Goal: Transaction & Acquisition: Purchase product/service

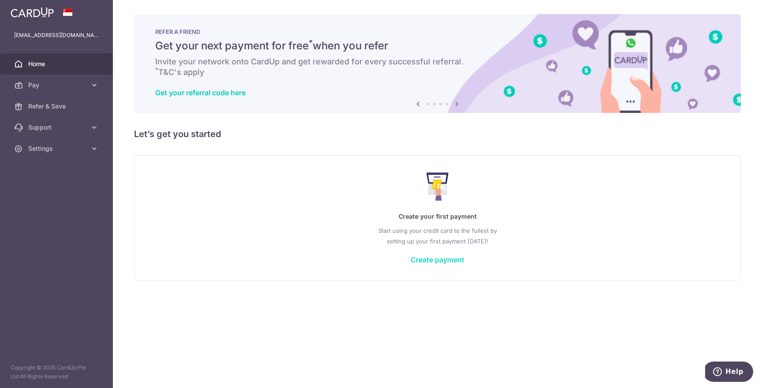
click at [463, 260] on link "Create payment" at bounding box center [438, 259] width 54 height 9
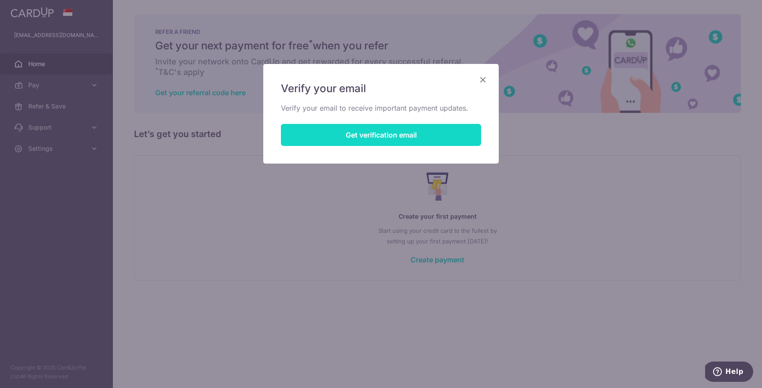
click at [436, 135] on button "Get verification email" at bounding box center [381, 135] width 200 height 22
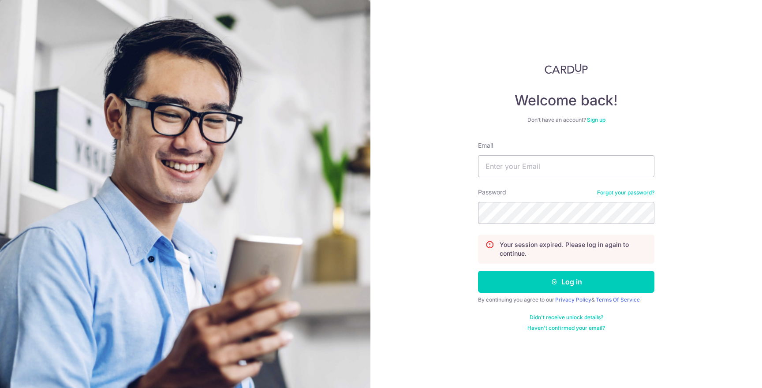
click at [592, 187] on form "Email Password Forgot your password? Your session expired. Please log in again …" at bounding box center [566, 236] width 176 height 191
click at [591, 177] on input "Email" at bounding box center [566, 166] width 176 height 22
type input "[EMAIL_ADDRESS][DOMAIN_NAME]"
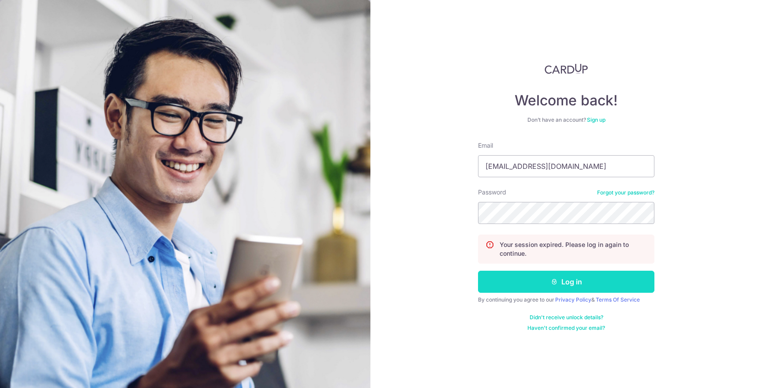
click at [599, 278] on button "Log in" at bounding box center [566, 282] width 176 height 22
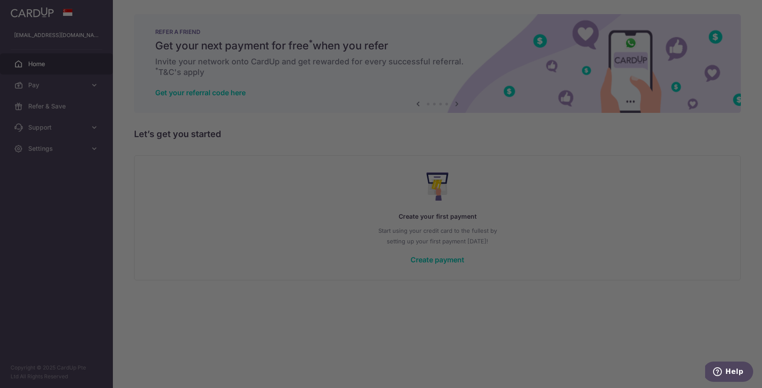
drag, startPoint x: 627, startPoint y: 190, endPoint x: 620, endPoint y: 192, distance: 7.3
click at [625, 191] on div at bounding box center [385, 196] width 770 height 392
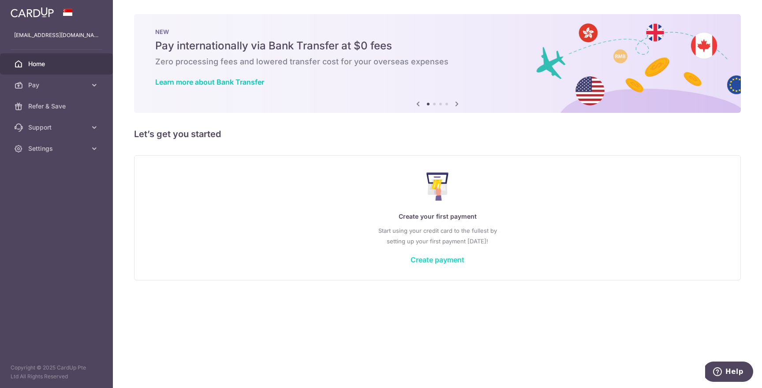
click at [451, 260] on link "Create payment" at bounding box center [438, 259] width 54 height 9
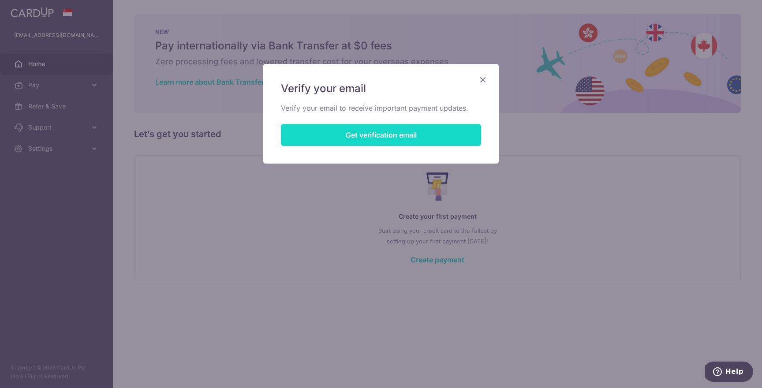
click at [434, 131] on button "Get verification email" at bounding box center [381, 135] width 200 height 22
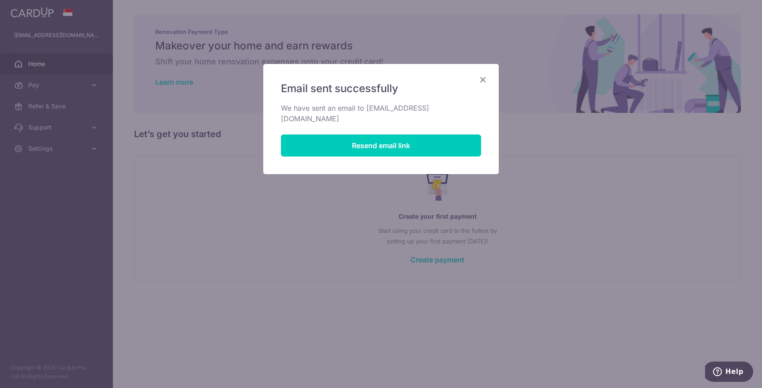
click at [488, 78] on icon "Close" at bounding box center [483, 79] width 11 height 11
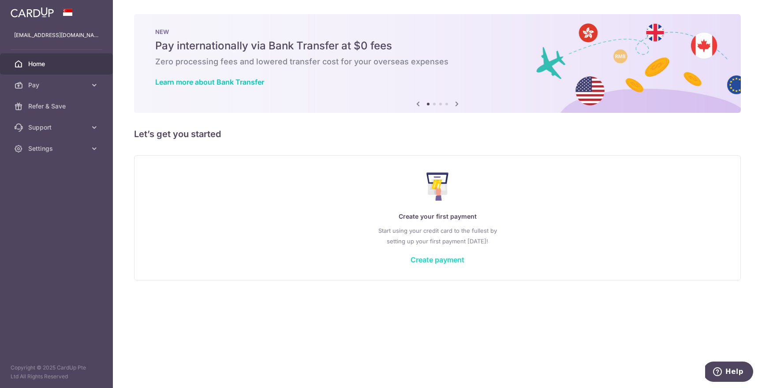
click at [452, 258] on link "Create payment" at bounding box center [438, 259] width 54 height 9
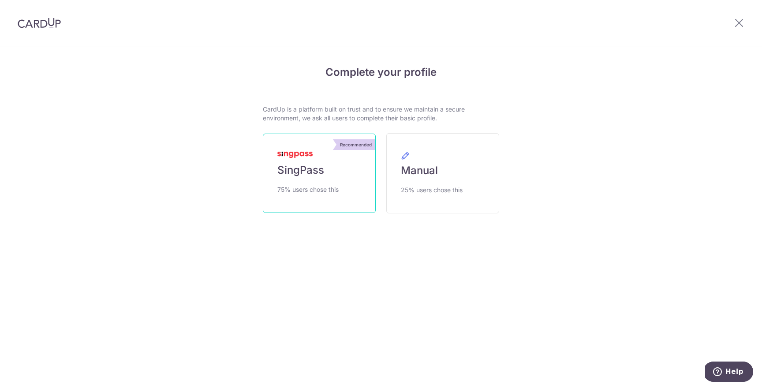
click at [312, 188] on span "75% users chose this" at bounding box center [307, 189] width 61 height 11
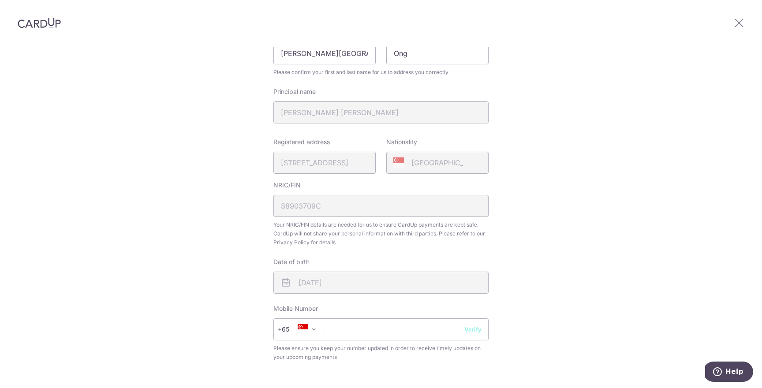
scroll to position [133, 0]
click at [399, 327] on input "text" at bounding box center [380, 327] width 215 height 22
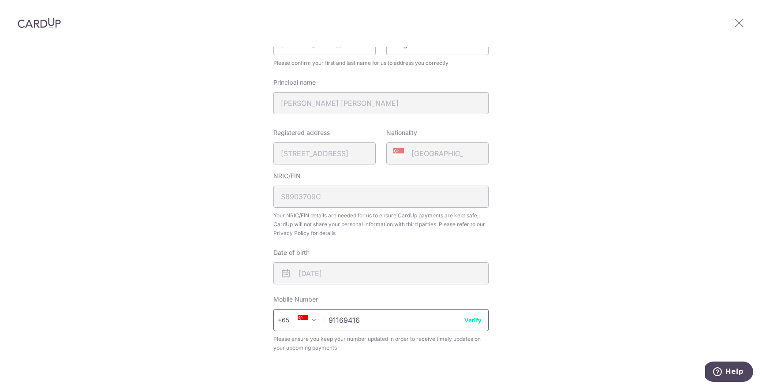
scroll to position [143, 0]
type input "91169416"
click at [475, 318] on button "Verify" at bounding box center [472, 316] width 17 height 9
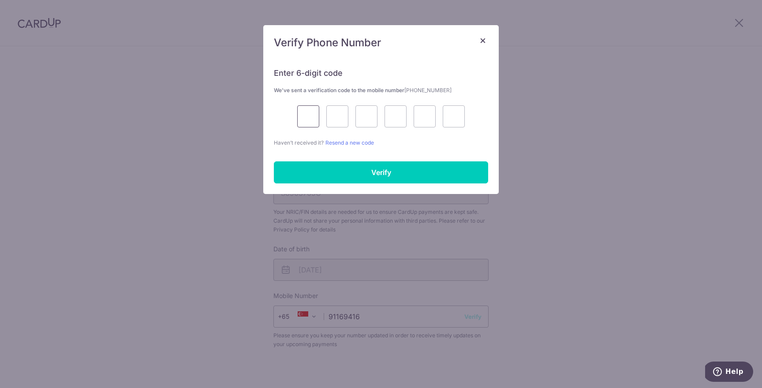
click at [310, 120] on input "text" at bounding box center [308, 116] width 22 height 22
type input "8"
type input "7"
type input "9"
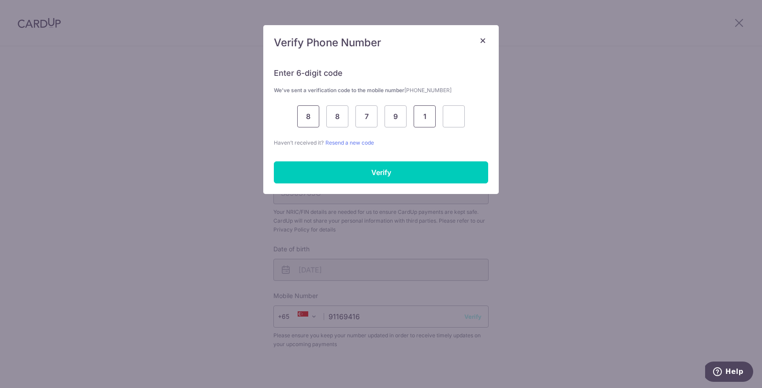
type input "1"
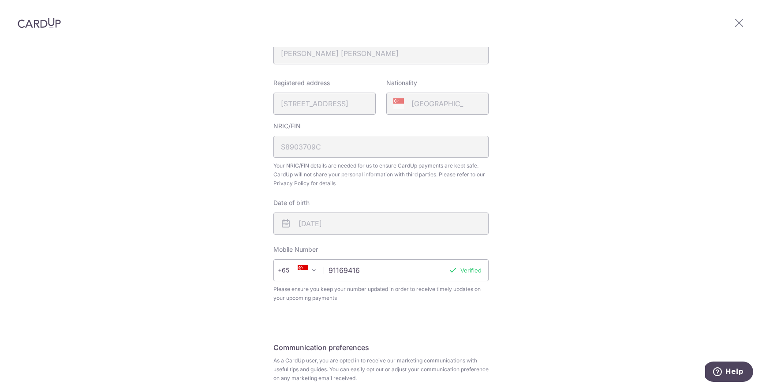
scroll to position [265, 0]
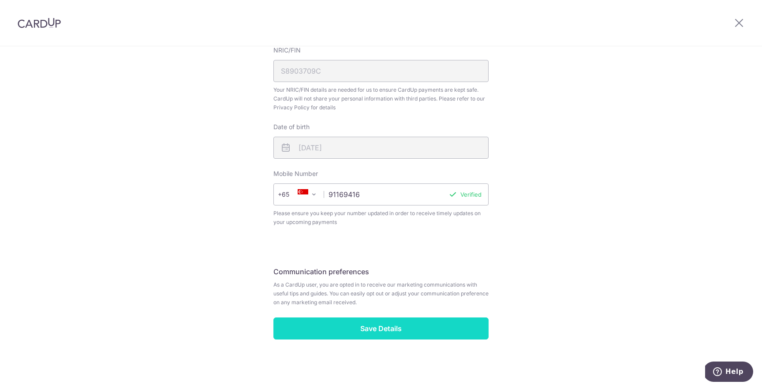
click at [422, 329] on input "Save Details" at bounding box center [380, 329] width 215 height 22
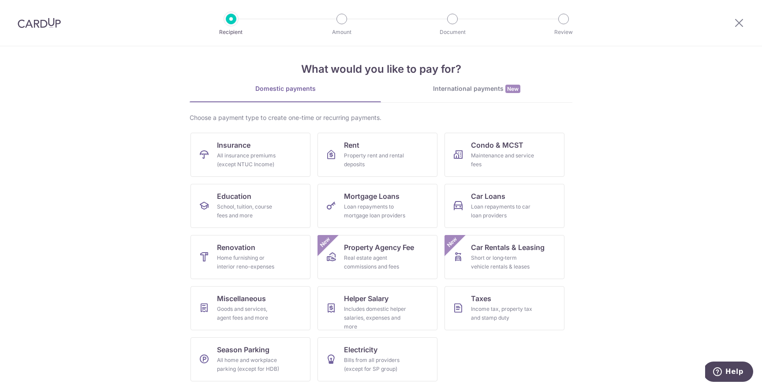
scroll to position [7, 0]
click at [203, 356] on icon at bounding box center [204, 359] width 11 height 11
click at [649, 312] on section "What would you like to pay for? Domestic payments International payments New Ch…" at bounding box center [381, 217] width 762 height 342
click at [483, 319] on div "Income tax, property tax and stamp duty" at bounding box center [503, 313] width 64 height 18
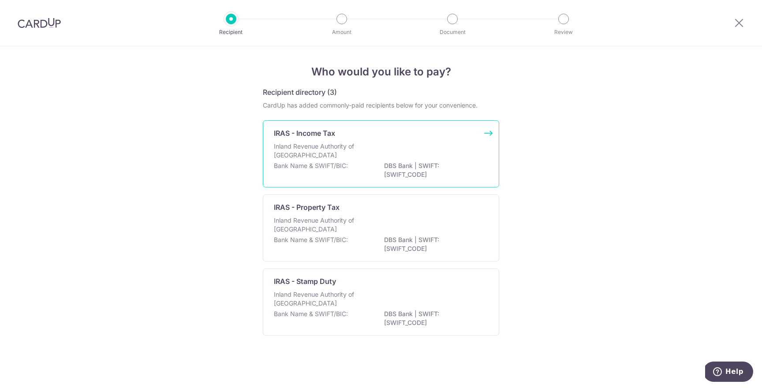
click at [482, 175] on p "DBS Bank | SWIFT: [SWIFT_CODE]" at bounding box center [433, 170] width 99 height 18
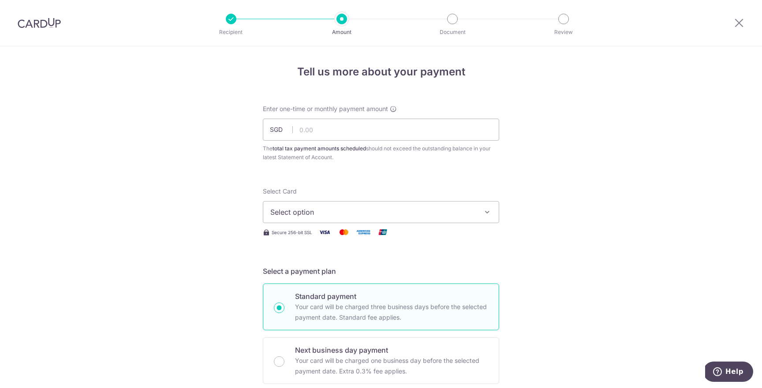
click at [477, 208] on button "Select option" at bounding box center [381, 212] width 236 height 22
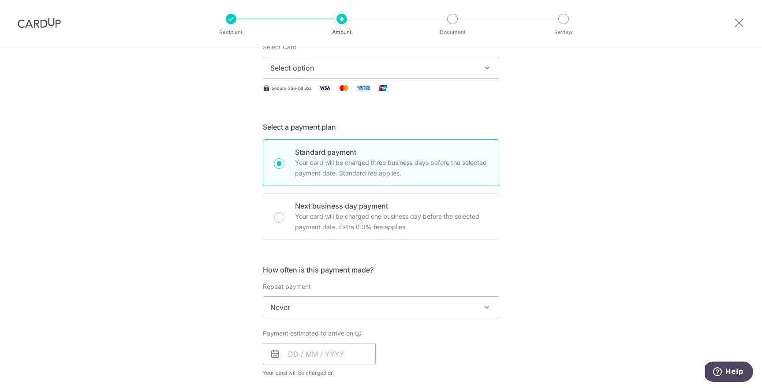
scroll to position [146, 0]
click at [471, 306] on span "Never" at bounding box center [380, 305] width 235 height 21
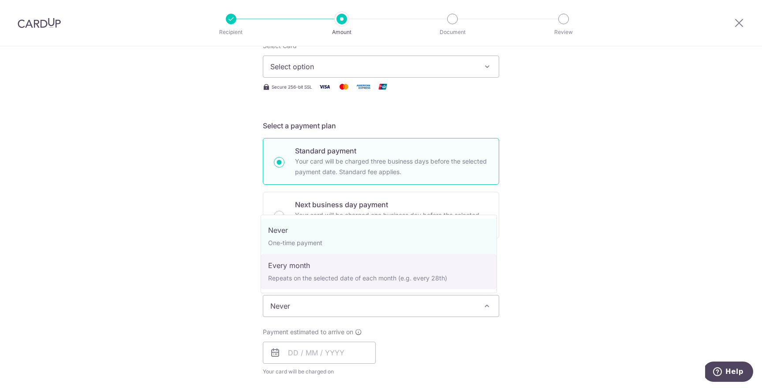
click at [559, 272] on div "Tell us more about your payment Enter one-time or monthly payment amount SGD Th…" at bounding box center [381, 310] width 762 height 819
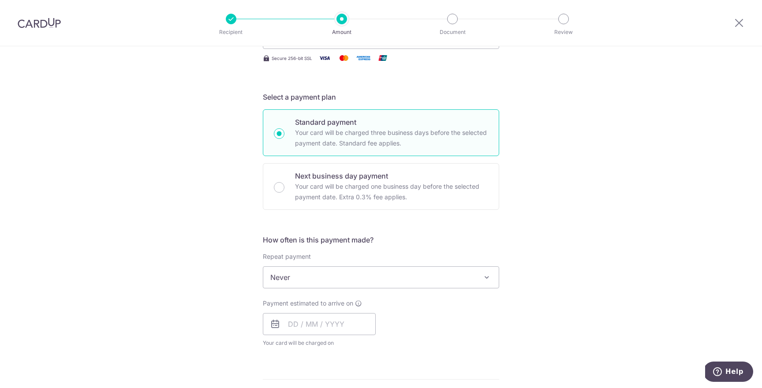
scroll to position [272, 0]
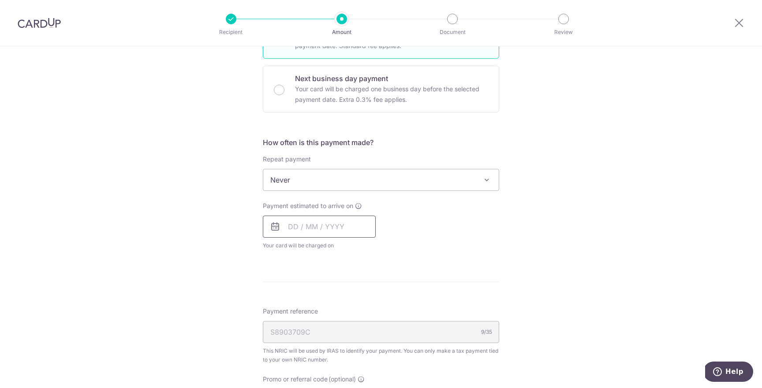
click at [361, 224] on input "text" at bounding box center [319, 227] width 113 height 22
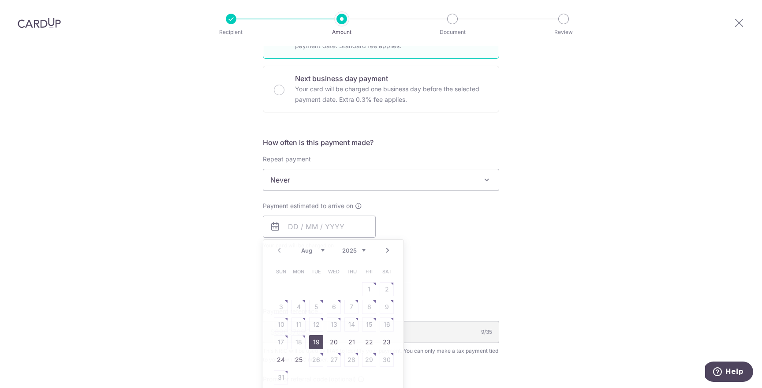
click at [452, 214] on div "Payment estimated to arrive on Prev Next Aug Sep Oct Nov Dec 2025 2026 Sun Mon …" at bounding box center [381, 226] width 247 height 49
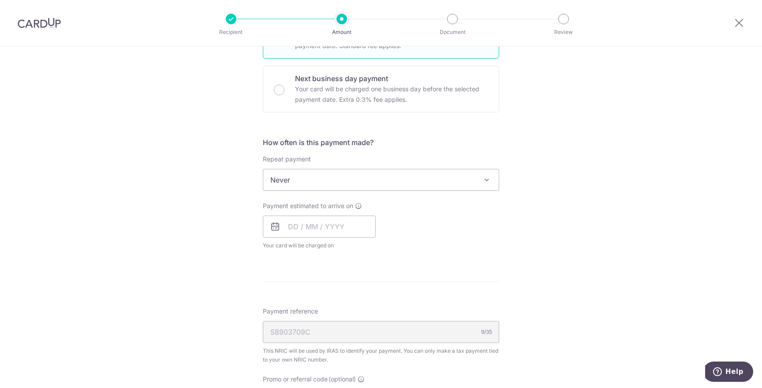
click at [452, 180] on span "Never" at bounding box center [380, 179] width 235 height 21
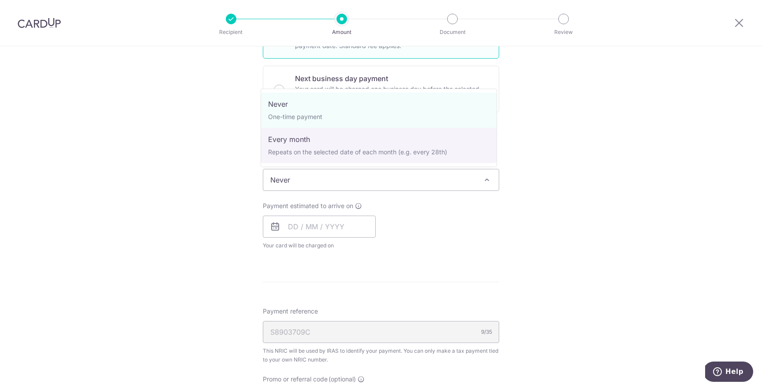
select select "3"
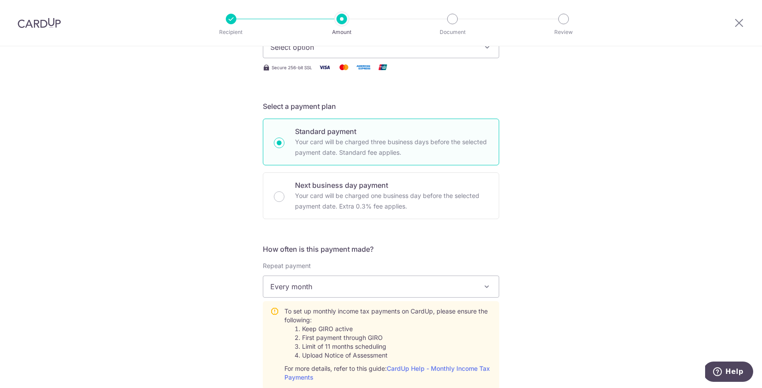
scroll to position [0, 0]
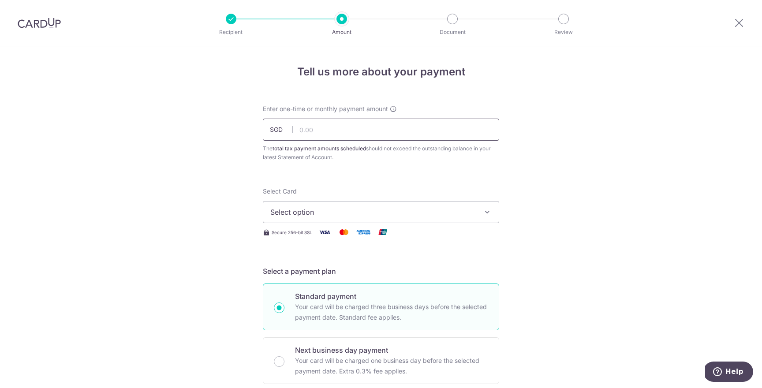
click at [394, 131] on input "text" at bounding box center [381, 130] width 236 height 22
click at [449, 214] on span "Select option" at bounding box center [373, 212] width 206 height 11
click at [447, 232] on span "Add credit card" at bounding box center [389, 236] width 206 height 9
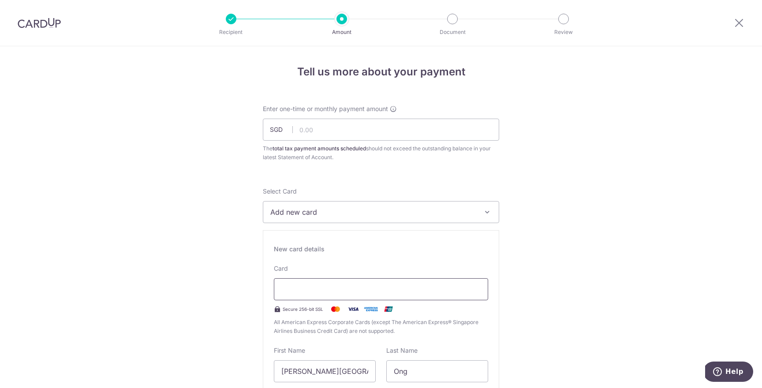
click at [435, 279] on div at bounding box center [381, 289] width 214 height 22
click at [405, 284] on div at bounding box center [381, 289] width 214 height 22
click at [386, 135] on input "text" at bounding box center [381, 130] width 236 height 22
type input "6,483.80"
click at [324, 216] on span "Add new card" at bounding box center [373, 212] width 206 height 11
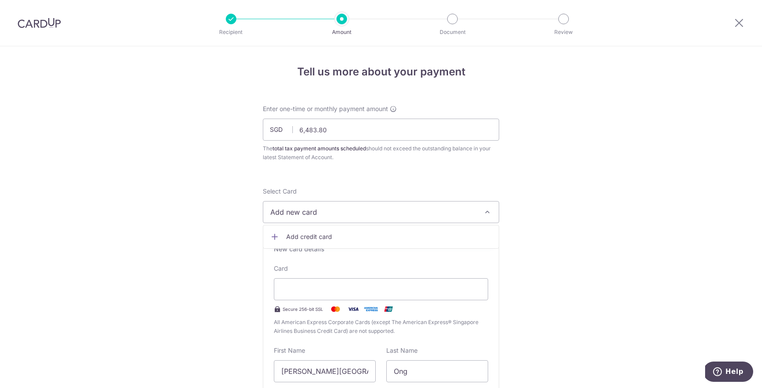
click at [294, 307] on span "Secure 256-bit SSL" at bounding box center [303, 309] width 41 height 7
click at [295, 296] on div at bounding box center [381, 289] width 214 height 22
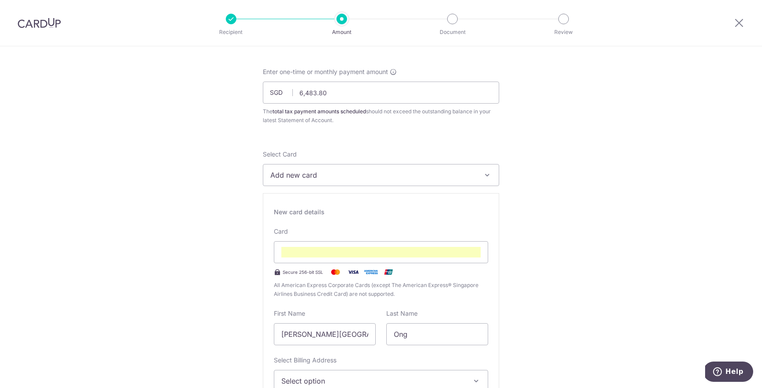
scroll to position [138, 0]
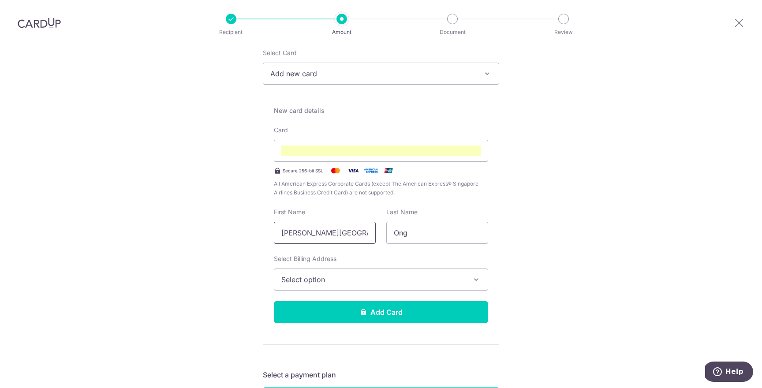
drag, startPoint x: 307, startPoint y: 234, endPoint x: 254, endPoint y: 234, distance: 52.9
type input "Charlotte"
click at [292, 274] on span "Select option" at bounding box center [372, 279] width 183 height 11
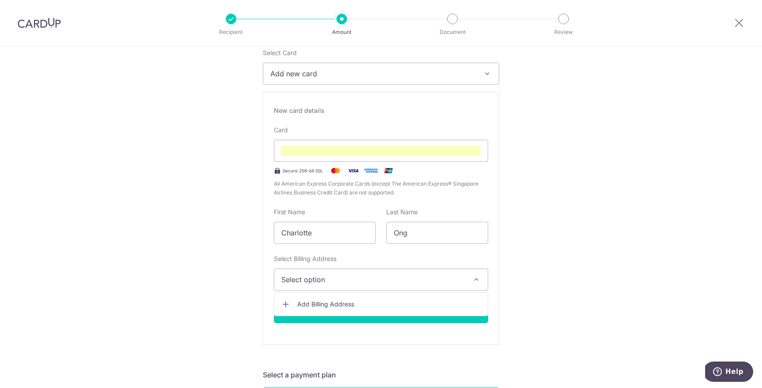
click at [299, 297] on link "Add Billing Address" at bounding box center [380, 304] width 213 height 16
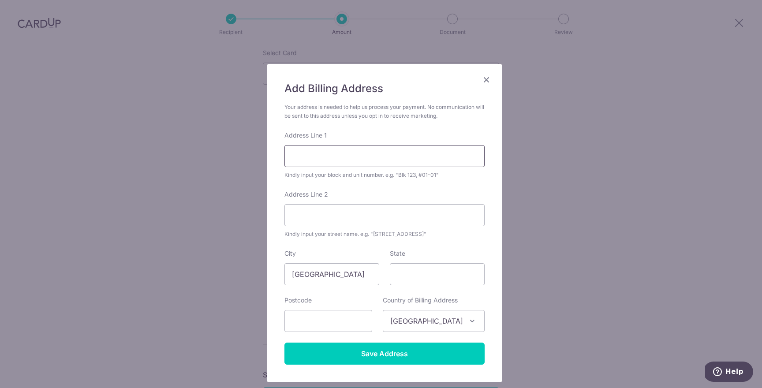
click at [336, 157] on input "Address Line 1" at bounding box center [384, 156] width 200 height 22
type input "16B Lorong G Telok Kurau"
type input "426182"
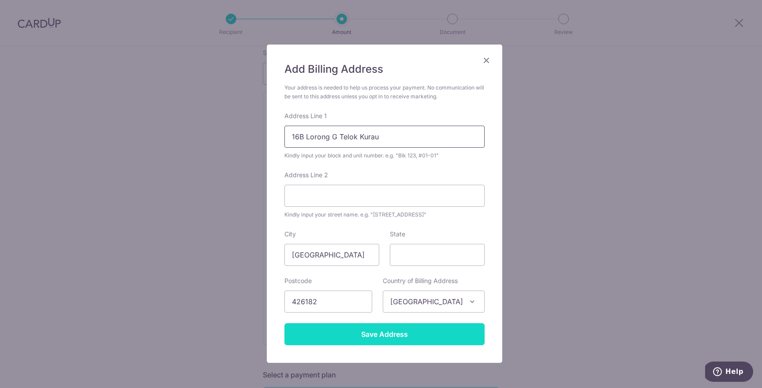
scroll to position [22, 0]
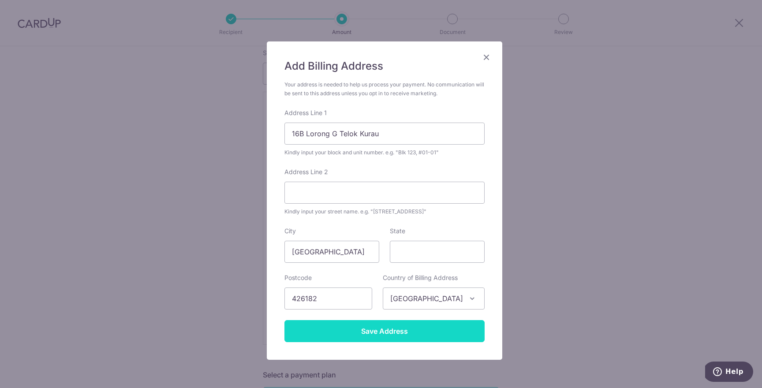
click at [437, 333] on input "Save Address" at bounding box center [384, 331] width 200 height 22
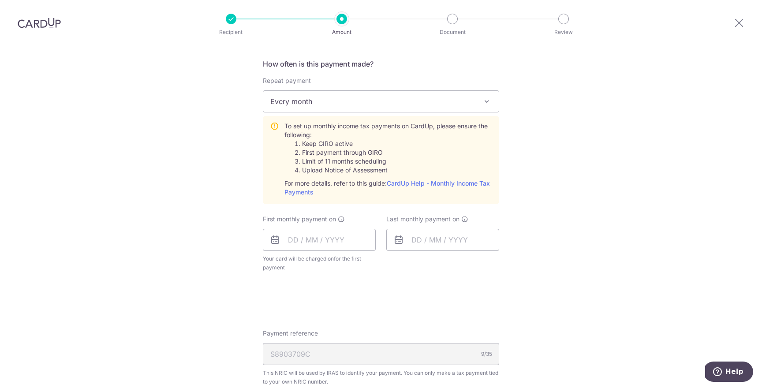
scroll to position [595, 0]
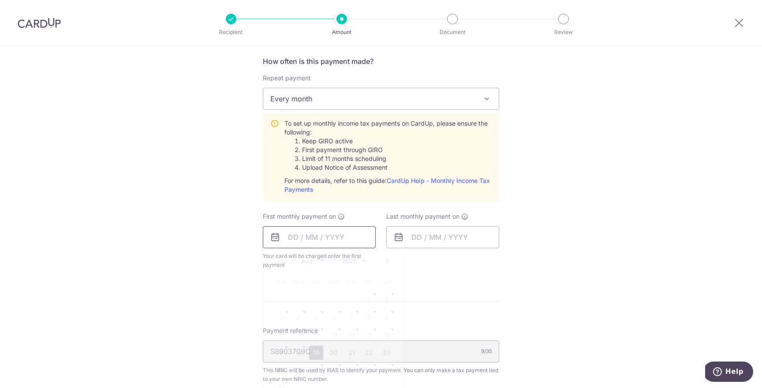
click at [296, 235] on input "text" at bounding box center [319, 237] width 113 height 22
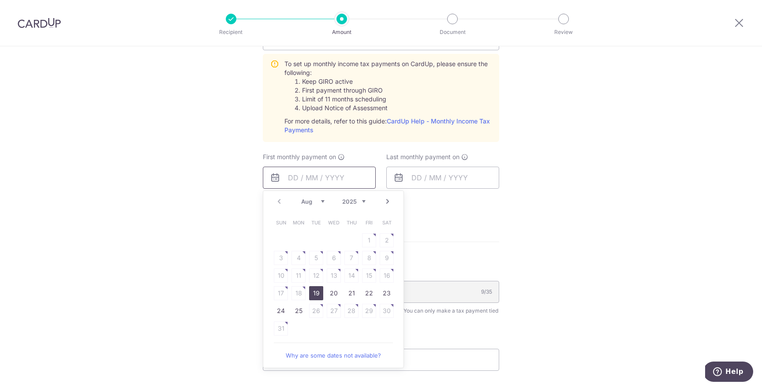
scroll to position [657, 0]
click at [386, 203] on link "Next" at bounding box center [387, 199] width 11 height 11
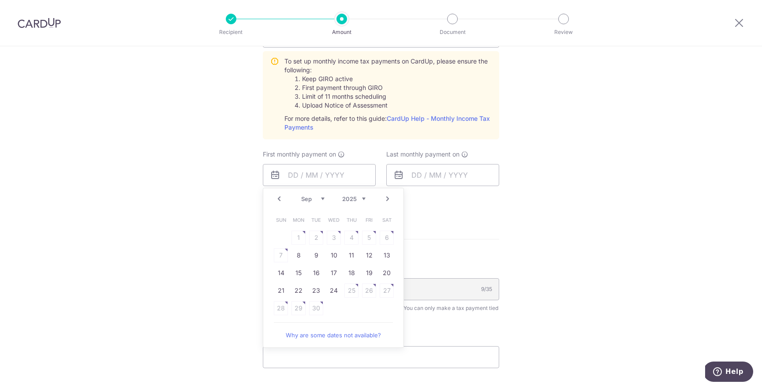
click at [280, 200] on link "Prev" at bounding box center [279, 199] width 11 height 11
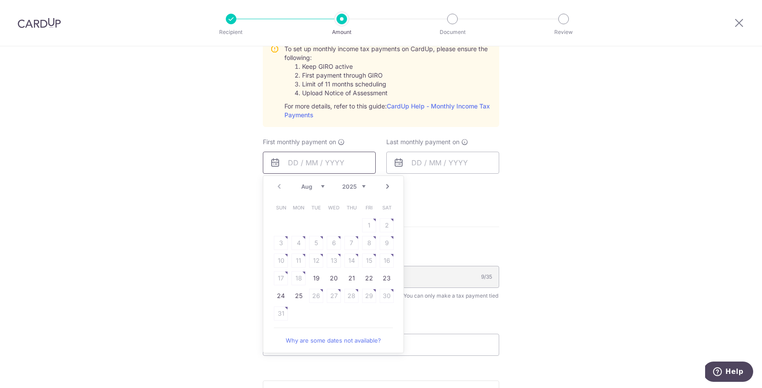
scroll to position [676, 0]
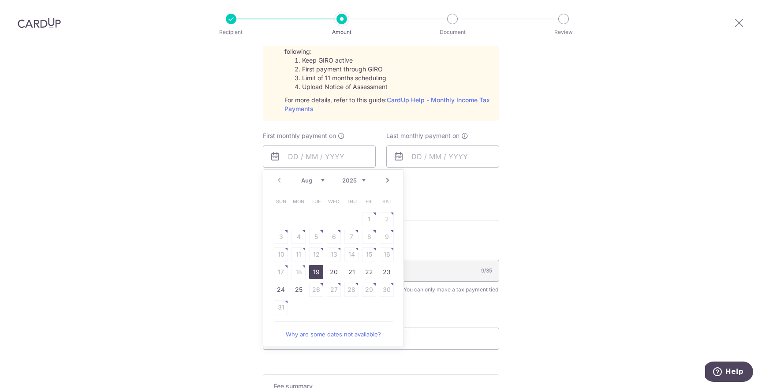
click at [319, 273] on link "19" at bounding box center [316, 272] width 14 height 14
type input "19/08/2025"
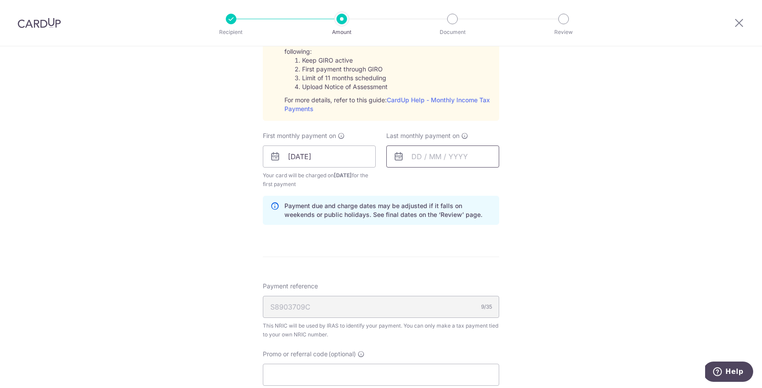
click at [414, 158] on input "text" at bounding box center [442, 157] width 113 height 22
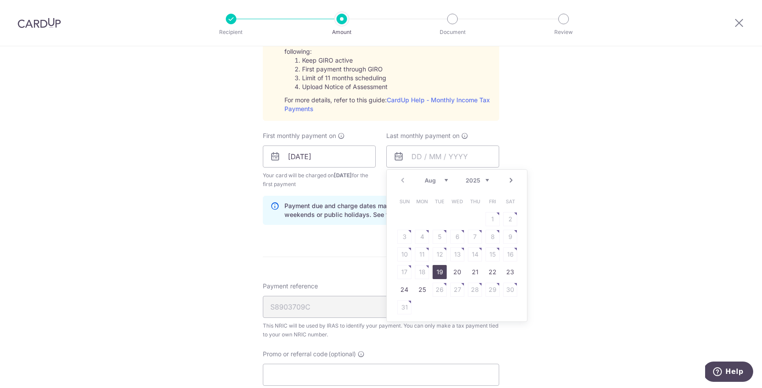
click at [469, 180] on select "2025 2026" at bounding box center [477, 180] width 23 height 7
click at [442, 182] on select "Jan Feb Mar Apr May Jun Jul Aug Sep" at bounding box center [436, 180] width 23 height 7
click at [405, 180] on link "Prev" at bounding box center [402, 180] width 11 height 11
click at [476, 255] on link "19" at bounding box center [475, 254] width 14 height 14
type input "[DATE]"
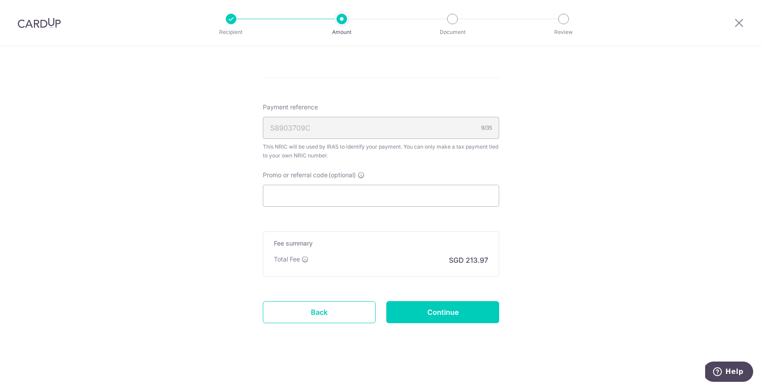
scroll to position [856, 0]
click at [354, 191] on input "Promo or referral code (optional)" at bounding box center [381, 194] width 236 height 22
click at [370, 194] on input "Promo or referral code (optional)" at bounding box center [381, 194] width 236 height 22
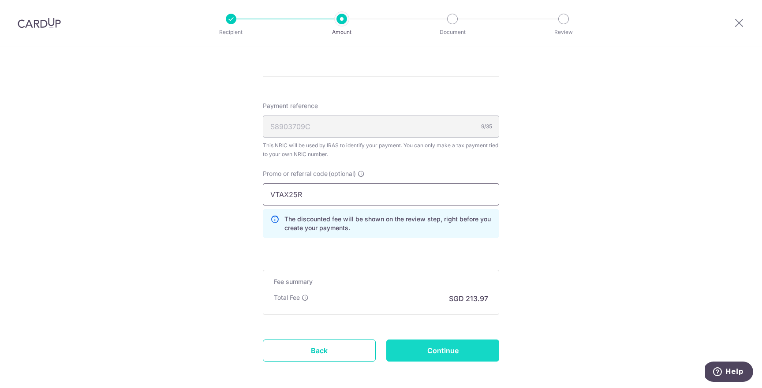
type input "VTAX25R"
click at [451, 350] on input "Continue" at bounding box center [442, 351] width 113 height 22
type input "Create Schedule"
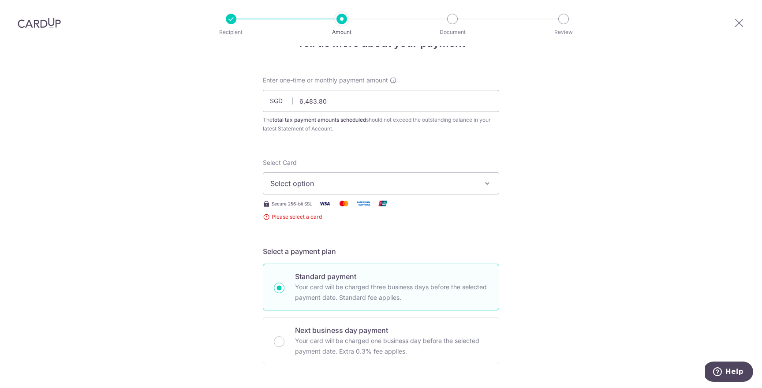
scroll to position [27, 0]
click at [459, 191] on button "Select option" at bounding box center [381, 185] width 236 height 22
click at [452, 209] on span "Add credit card" at bounding box center [389, 210] width 206 height 9
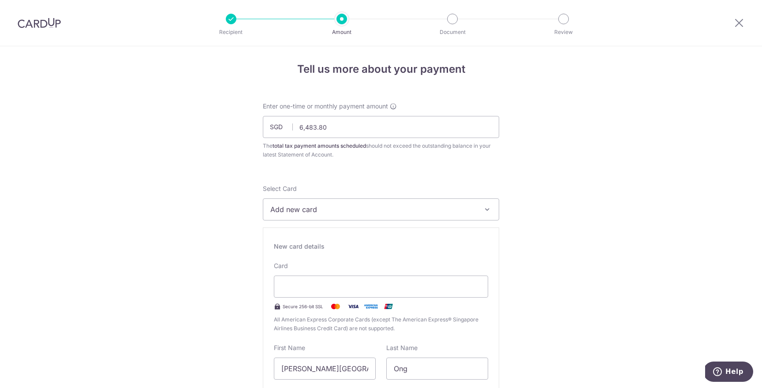
scroll to position [0, 0]
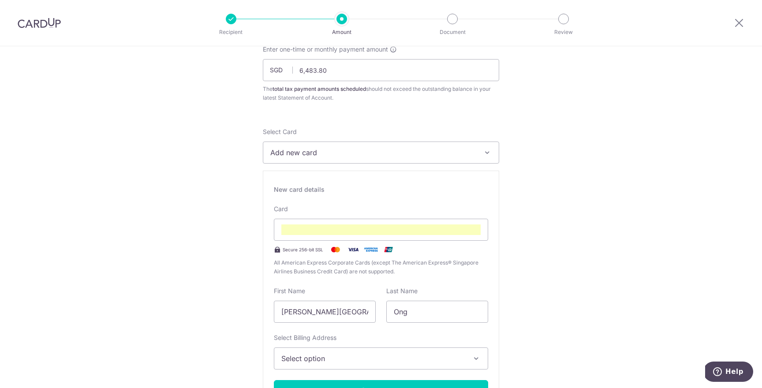
scroll to position [142, 0]
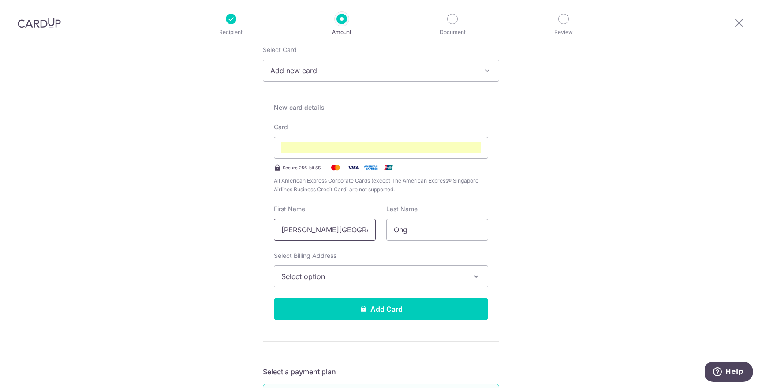
drag, startPoint x: 306, startPoint y: 231, endPoint x: 260, endPoint y: 233, distance: 46.3
click at [263, 233] on div "New card details Card Secure 256-bit SSL All American Express Corporate Cards (…" at bounding box center [381, 215] width 236 height 253
type input "Charlotte"
click at [298, 266] on button "Select option" at bounding box center [381, 276] width 214 height 22
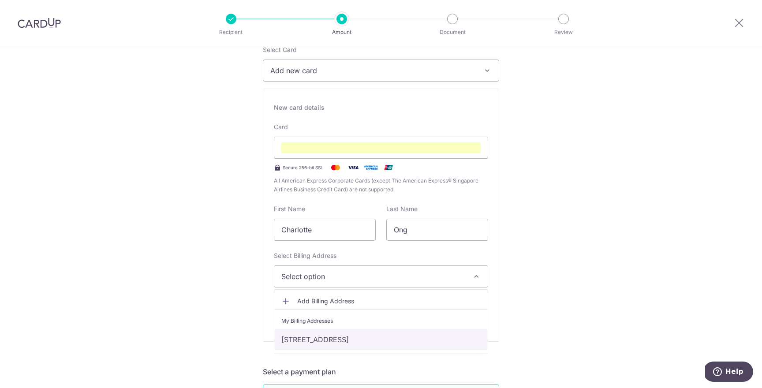
click at [321, 336] on link "[STREET_ADDRESS]" at bounding box center [380, 339] width 213 height 21
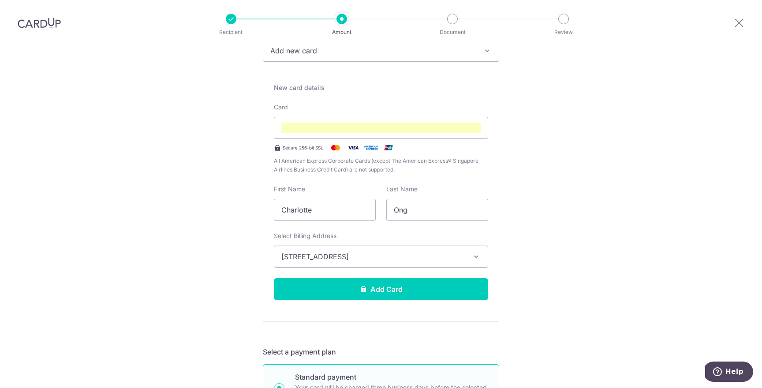
scroll to position [166, 0]
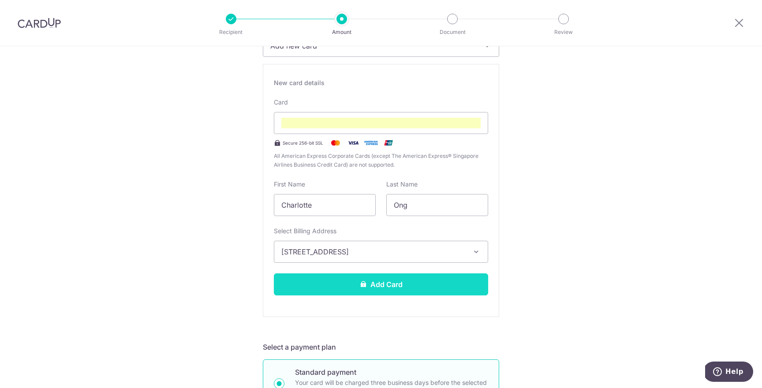
click at [429, 295] on button "Add Card" at bounding box center [381, 284] width 214 height 22
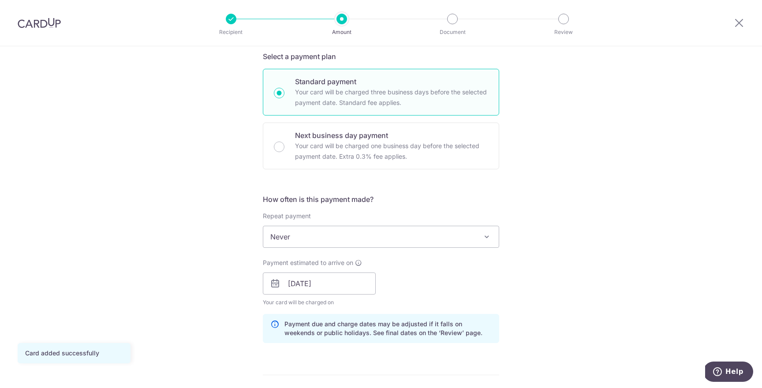
scroll to position [217, 0]
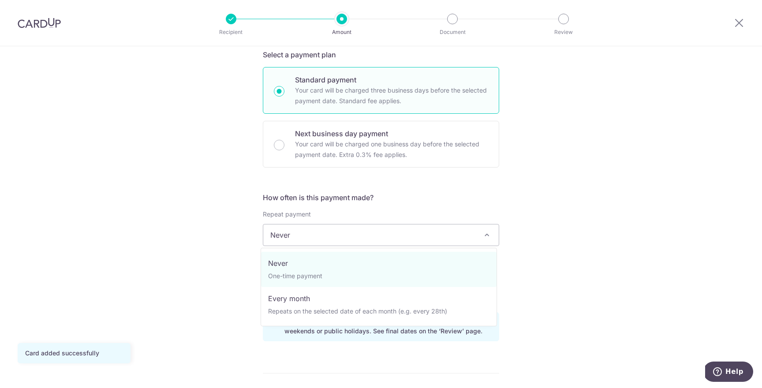
click at [405, 224] on span "Never" at bounding box center [381, 235] width 236 height 22
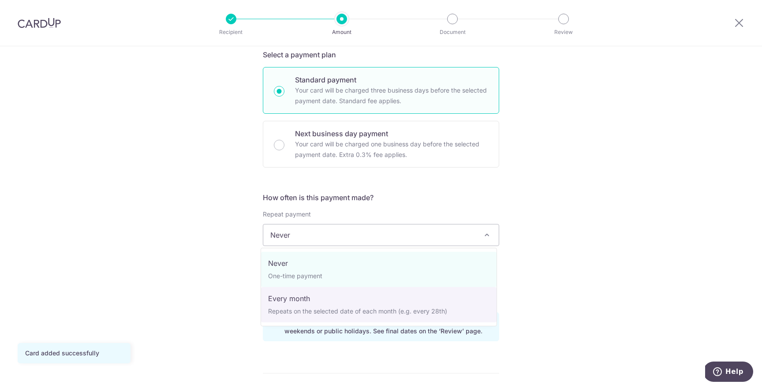
select select "3"
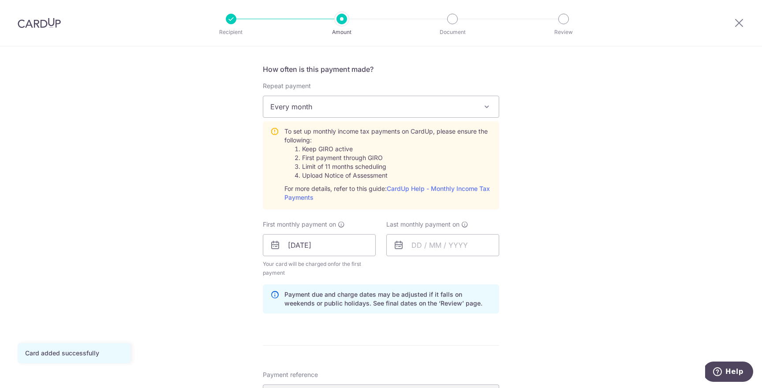
scroll to position [379, 0]
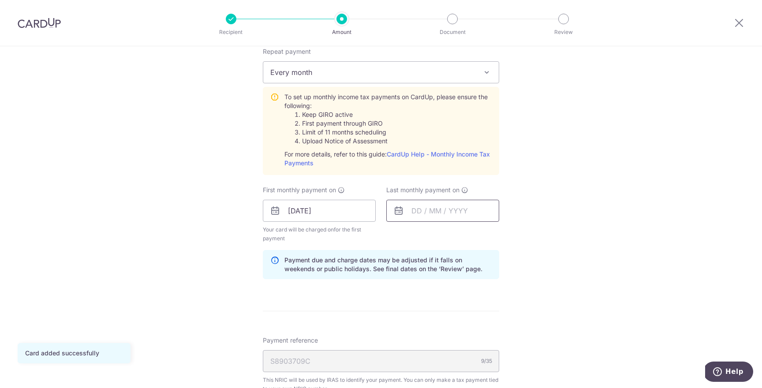
click at [481, 214] on input "text" at bounding box center [442, 211] width 113 height 22
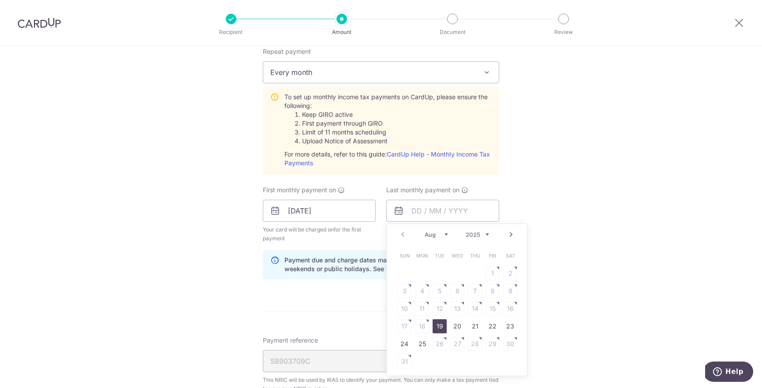
click at [503, 234] on div "Prev Next Aug Sep Oct Nov [DATE] 2026" at bounding box center [457, 234] width 140 height 21
click at [507, 234] on link "Next" at bounding box center [511, 234] width 11 height 11
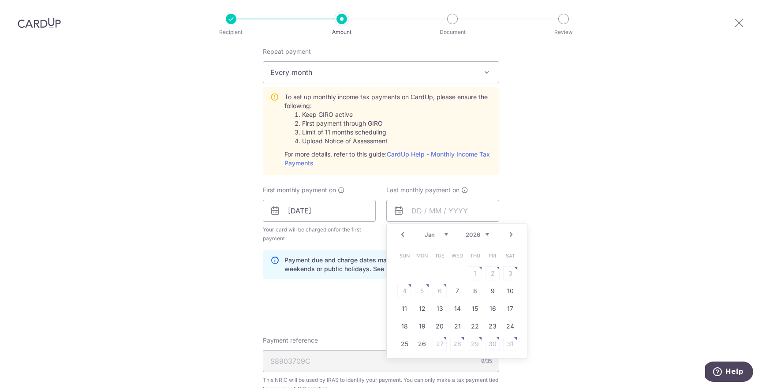
click at [507, 234] on link "Next" at bounding box center [511, 234] width 11 height 11
click at [472, 310] on link "19" at bounding box center [475, 309] width 14 height 14
type input "[DATE]"
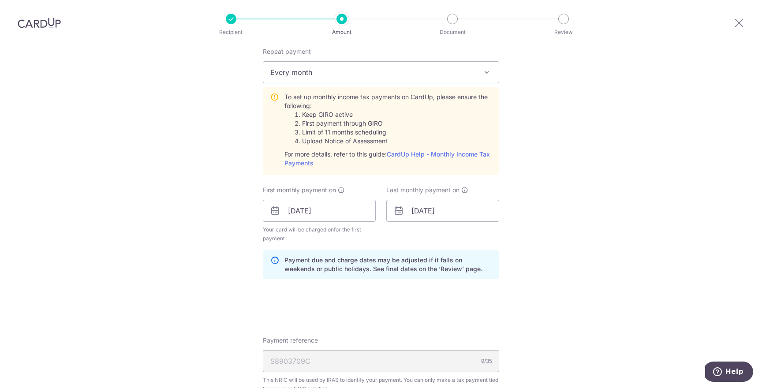
click at [658, 263] on div "Tell us more about your payment Enter one-time or monthly payment amount SGD 6,…" at bounding box center [381, 145] width 762 height 956
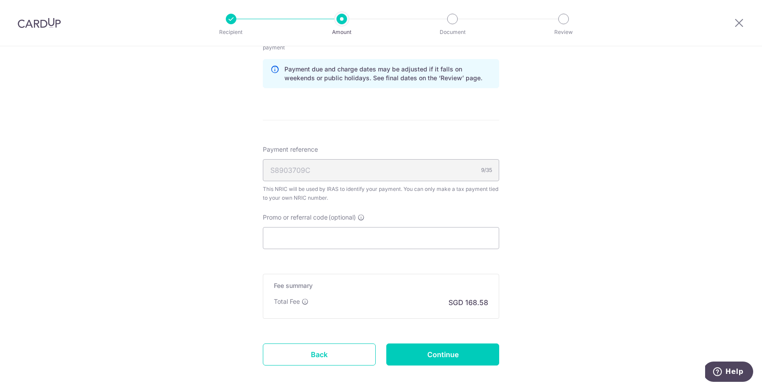
scroll to position [572, 0]
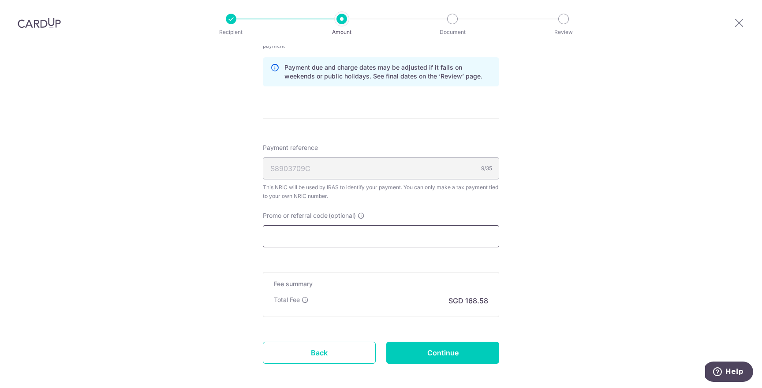
click at [465, 238] on input "Promo or referral code (optional)" at bounding box center [381, 236] width 236 height 22
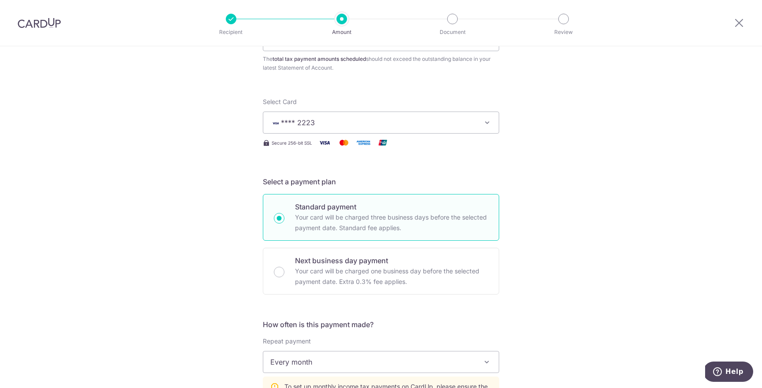
scroll to position [614, 0]
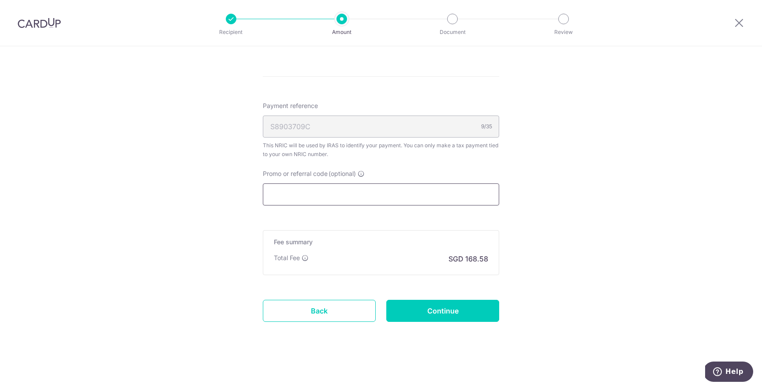
click at [429, 199] on input "Promo or referral code (optional)" at bounding box center [381, 194] width 236 height 22
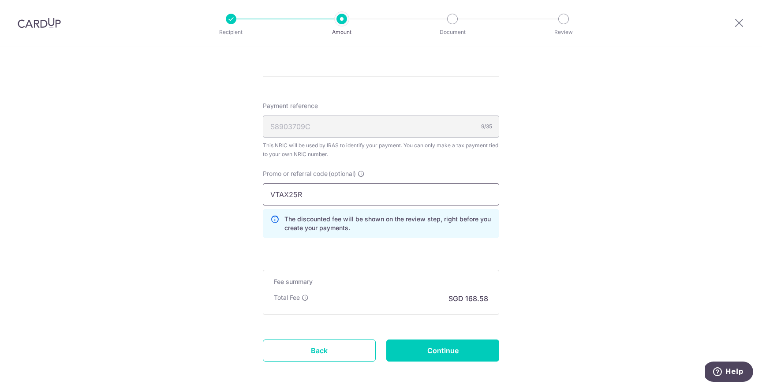
type input "VTAX25R"
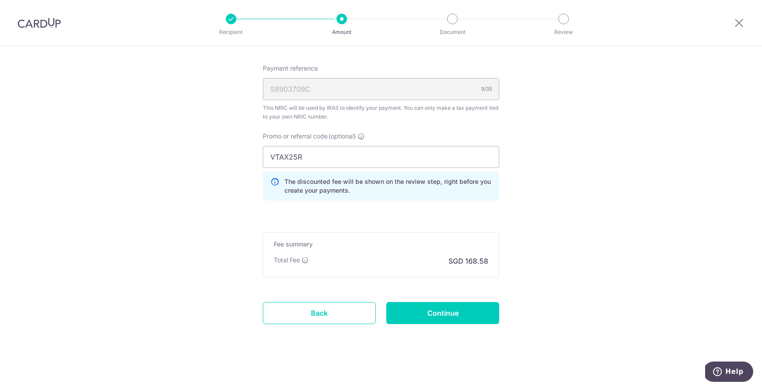
scroll to position [654, 0]
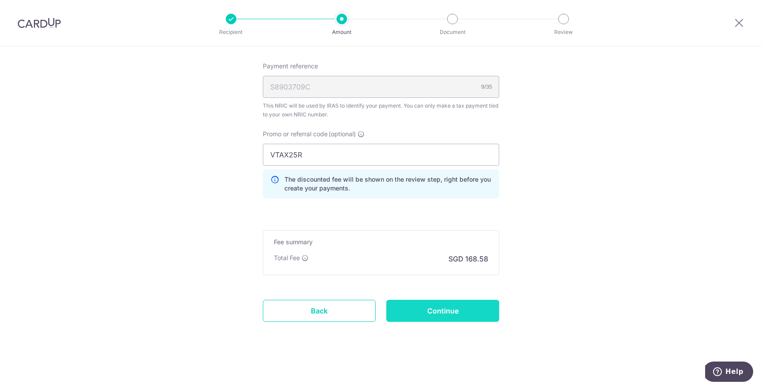
click at [467, 310] on input "Continue" at bounding box center [442, 311] width 113 height 22
type input "Create Schedule"
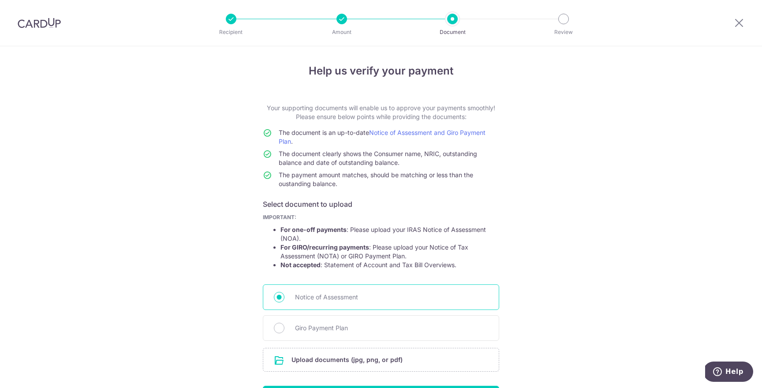
scroll to position [2, 0]
click at [302, 326] on span "Giro Payment Plan" at bounding box center [391, 327] width 193 height 11
click at [284, 326] on input "Giro Payment Plan" at bounding box center [279, 327] width 11 height 11
radio input "true"
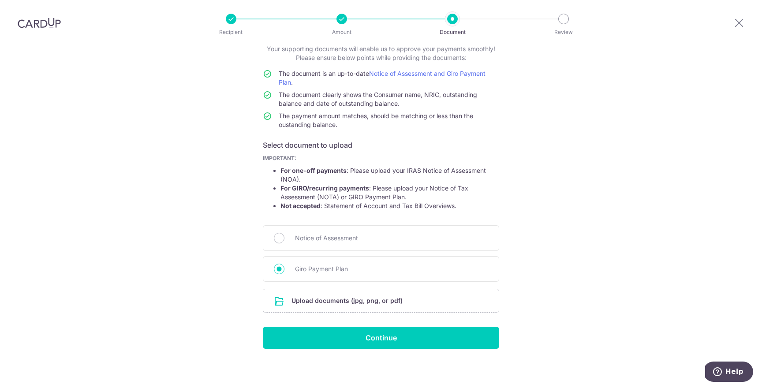
scroll to position [62, 0]
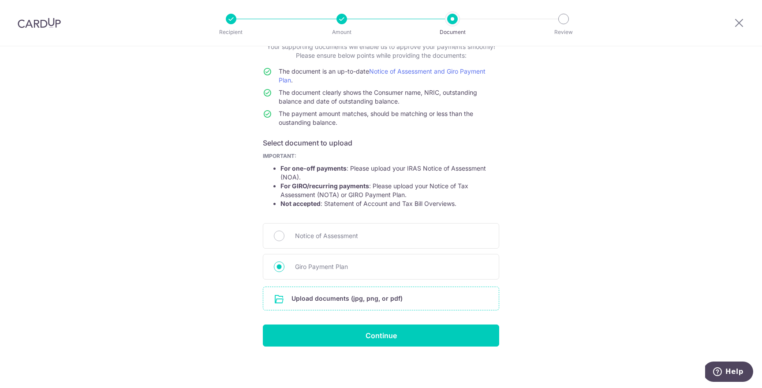
click at [422, 302] on input "file" at bounding box center [380, 298] width 235 height 23
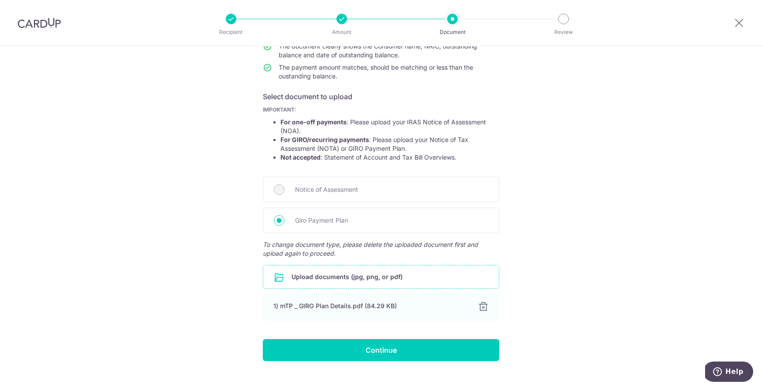
scroll to position [123, 0]
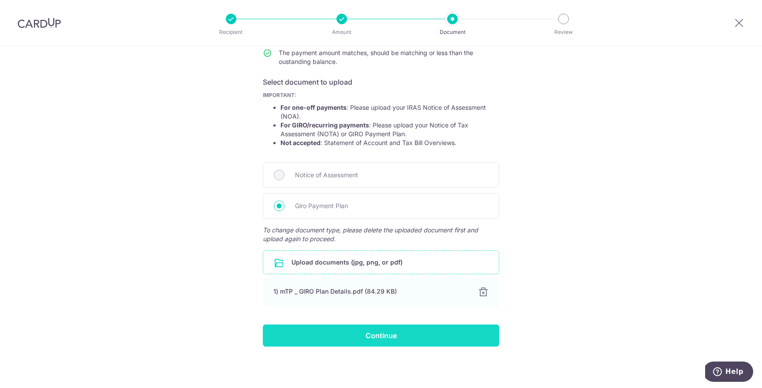
click at [420, 332] on input "Continue" at bounding box center [381, 336] width 236 height 22
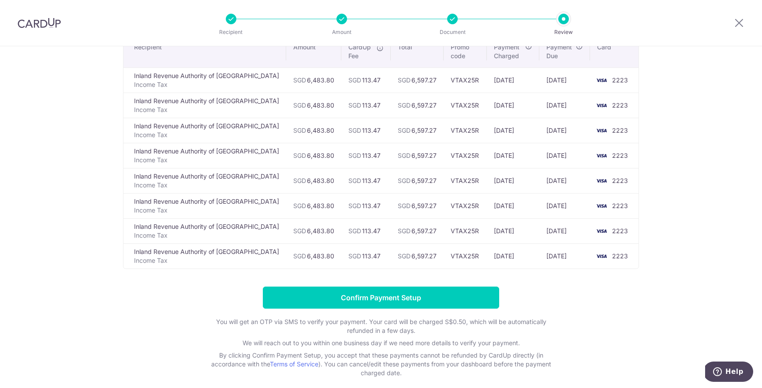
scroll to position [99, 0]
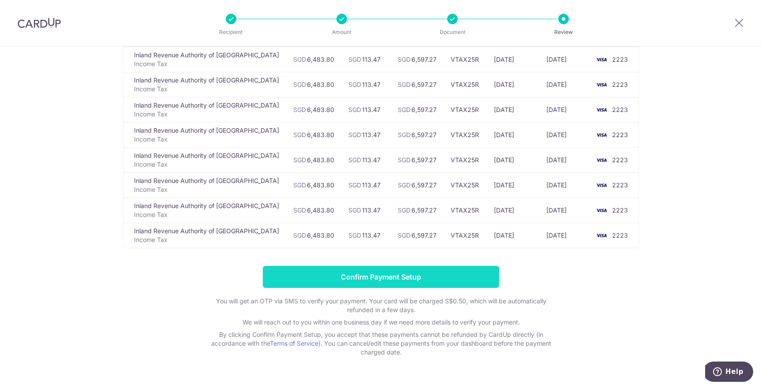
click at [444, 277] on input "Confirm Payment Setup" at bounding box center [381, 277] width 236 height 22
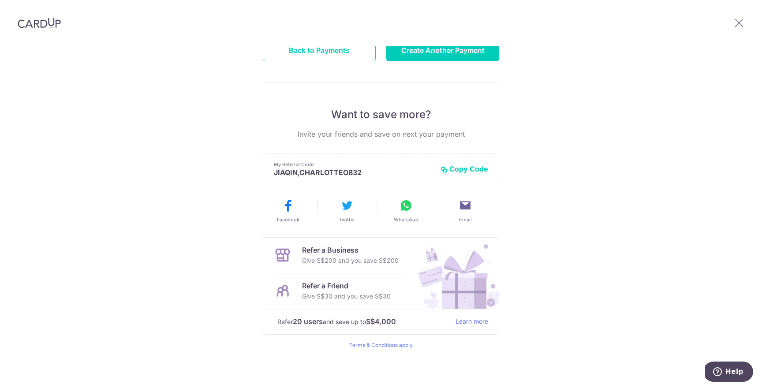
scroll to position [129, 0]
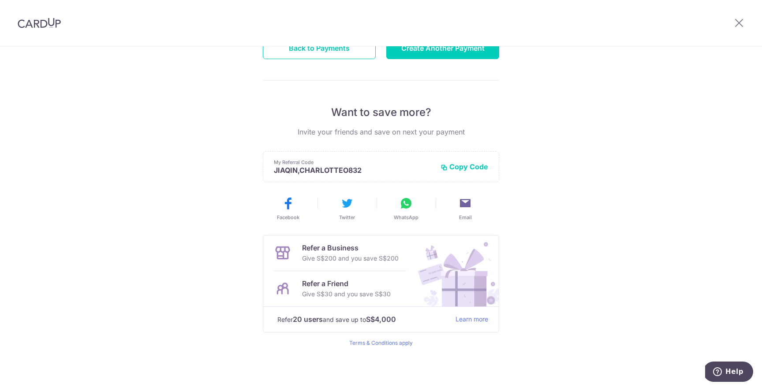
click at [467, 172] on div "My Referral Code JIAQIN,CHARLOTTEO832 Copy Code Copied" at bounding box center [381, 166] width 236 height 31
click at [466, 170] on button "Copy Code" at bounding box center [465, 166] width 48 height 9
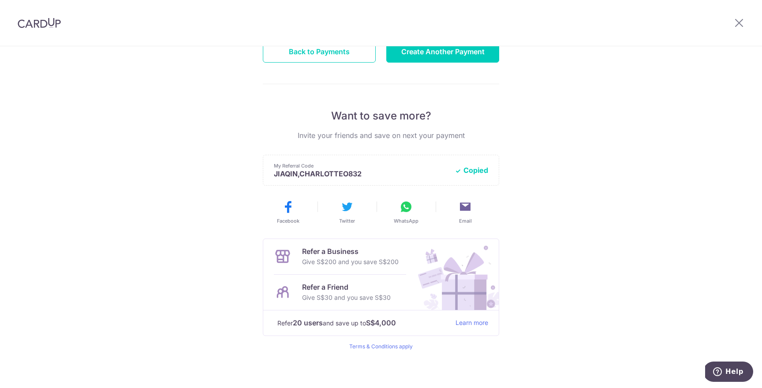
scroll to position [0, 0]
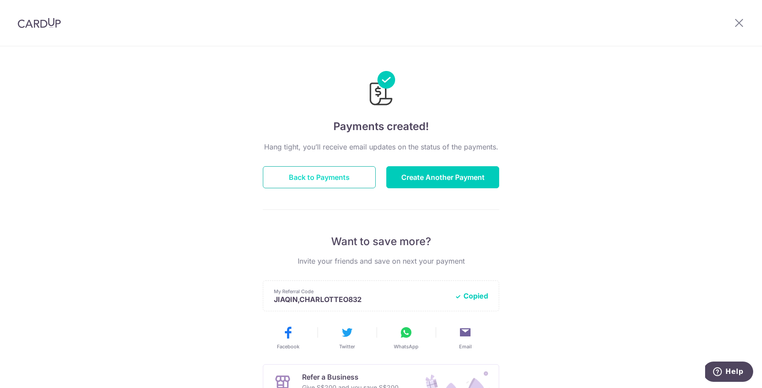
click at [349, 178] on button "Back to Payments" at bounding box center [319, 177] width 113 height 22
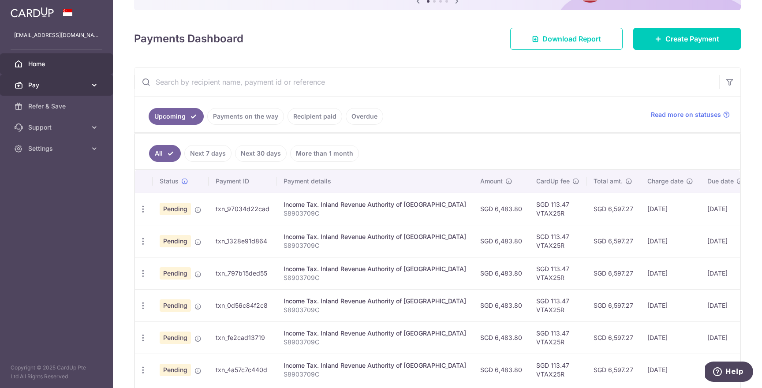
click at [41, 90] on link "Pay" at bounding box center [56, 85] width 113 height 21
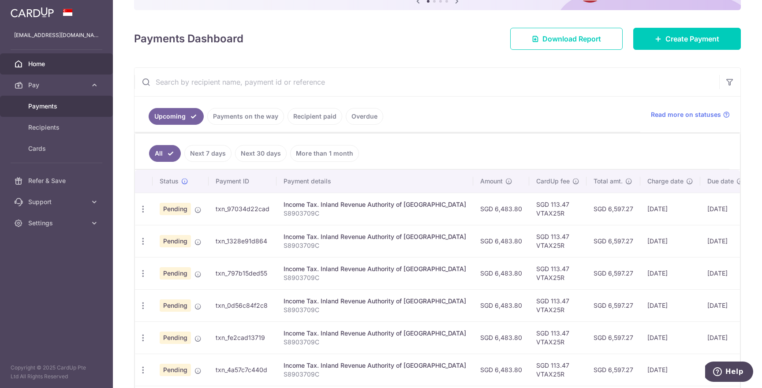
click at [48, 112] on link "Payments" at bounding box center [56, 106] width 113 height 21
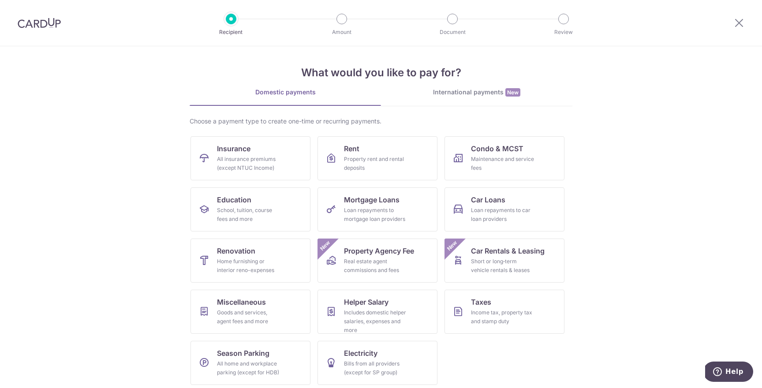
scroll to position [7, 0]
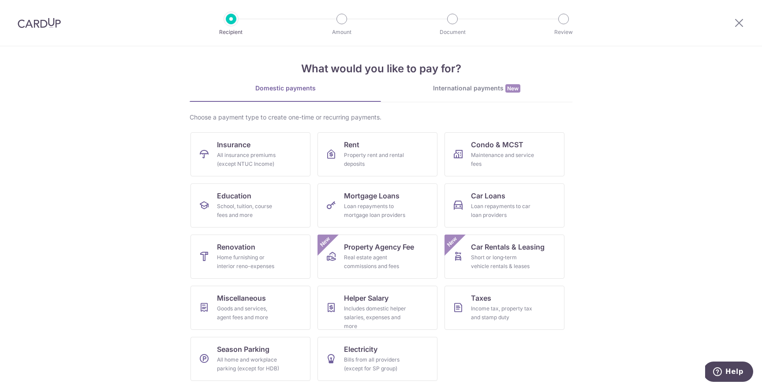
drag, startPoint x: 655, startPoint y: 151, endPoint x: 668, endPoint y: 216, distance: 66.0
click at [657, 155] on section "What would you like to pay for? Domestic payments International payments New Ch…" at bounding box center [381, 217] width 762 height 342
click at [668, 217] on section "What would you like to pay for? Domestic payments International payments New Ch…" at bounding box center [381, 217] width 762 height 342
click at [262, 200] on link "Education School, tuition, course fees and more" at bounding box center [251, 205] width 120 height 44
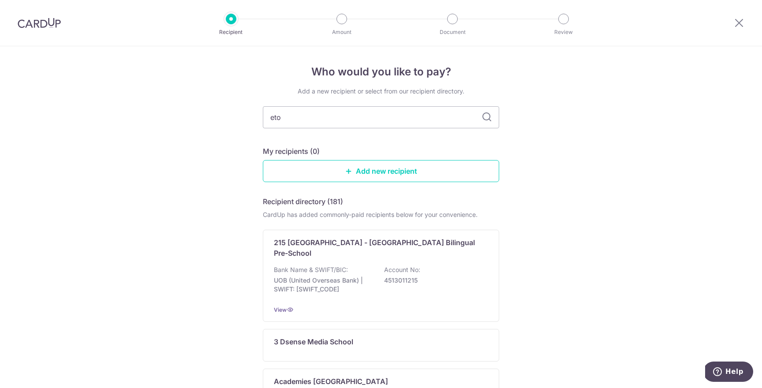
type input "eton"
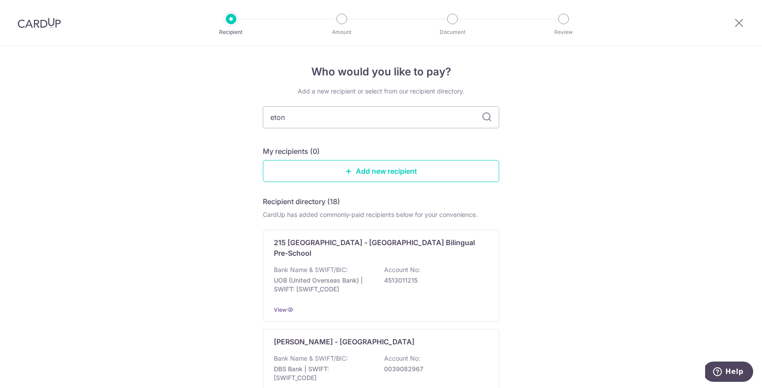
click at [488, 116] on icon at bounding box center [487, 117] width 11 height 11
click at [484, 119] on icon at bounding box center [487, 117] width 11 height 11
click at [463, 119] on input "eton" at bounding box center [381, 117] width 236 height 22
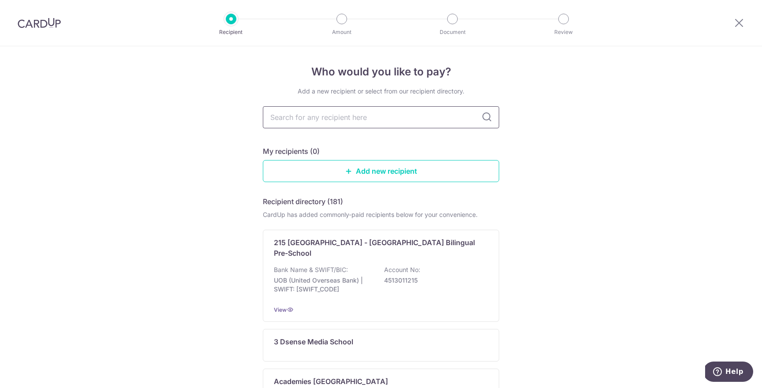
click at [460, 118] on input "text" at bounding box center [381, 117] width 236 height 22
type input "e"
type input "Eton"
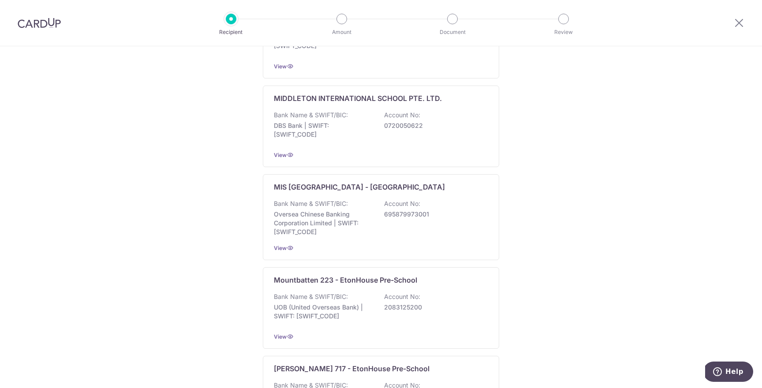
scroll to position [511, 0]
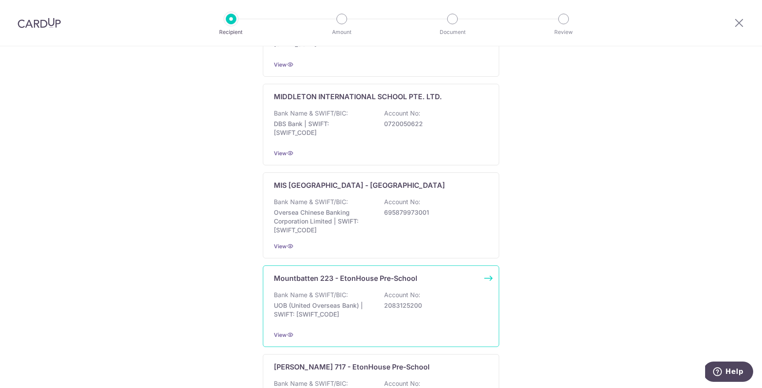
click at [328, 273] on p "Mountbatten 223 - EtonHouse Pre-School" at bounding box center [345, 278] width 143 height 11
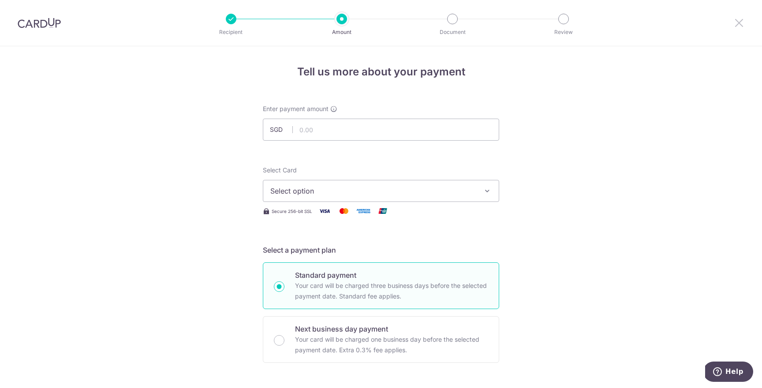
click at [734, 23] on icon at bounding box center [739, 22] width 11 height 11
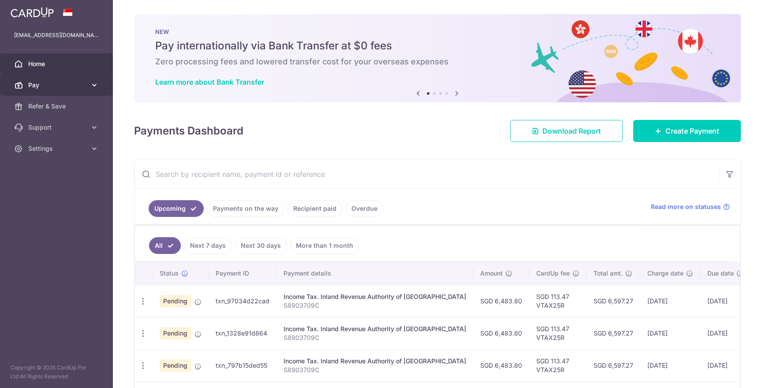
click at [65, 86] on span "Pay" at bounding box center [57, 85] width 58 height 9
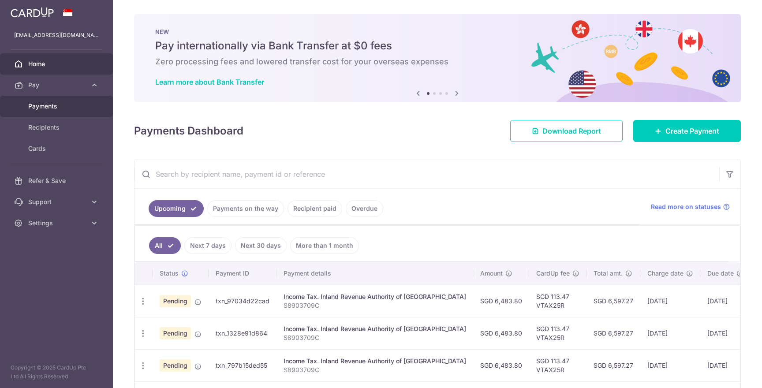
click at [55, 110] on span "Payments" at bounding box center [57, 106] width 58 height 9
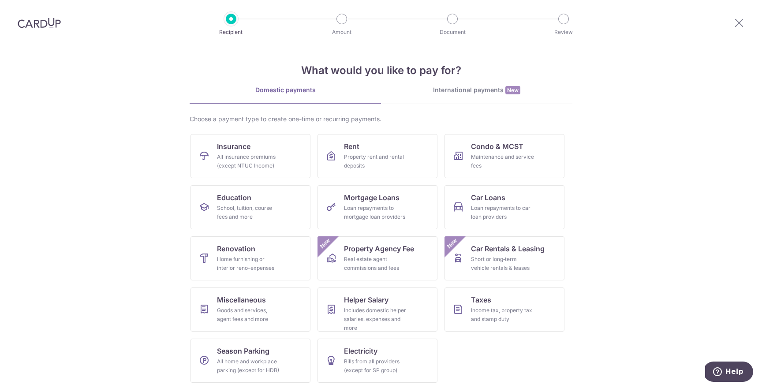
scroll to position [7, 0]
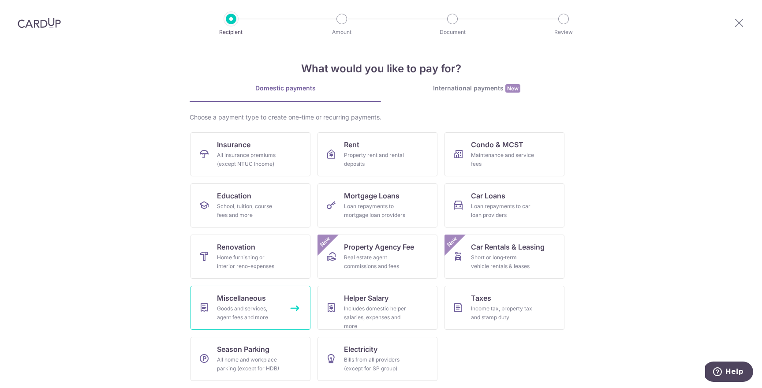
click at [269, 309] on div "Goods and services, agent fees and more" at bounding box center [249, 313] width 64 height 18
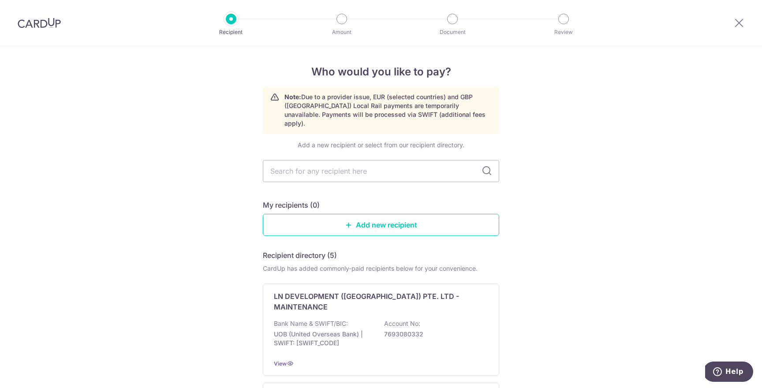
click at [25, 28] on img at bounding box center [39, 23] width 43 height 11
